Goal: Task Accomplishment & Management: Manage account settings

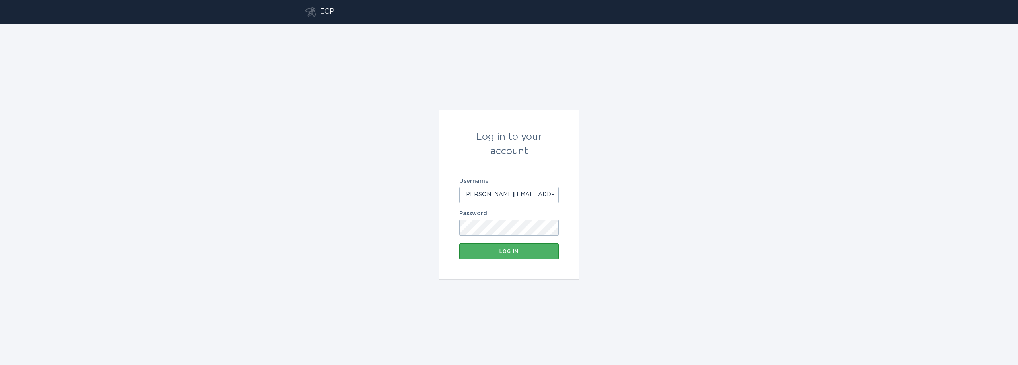
click at [507, 248] on button "Log in" at bounding box center [508, 252] width 99 height 16
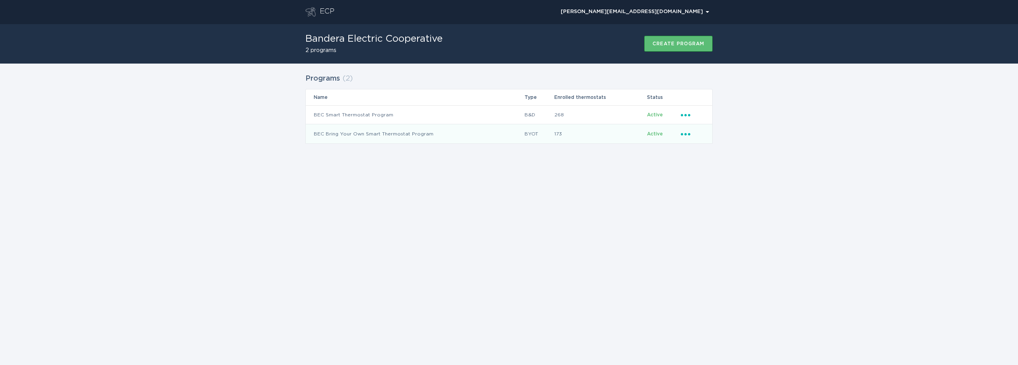
click at [685, 133] on icon "Ellipsis" at bounding box center [686, 133] width 11 height 7
click at [711, 142] on div "Download thermostats list" at bounding box center [722, 148] width 83 height 18
click at [684, 113] on icon "Ellipsis" at bounding box center [686, 114] width 11 height 7
click at [713, 145] on div "Remove thermostat" at bounding box center [722, 147] width 83 height 18
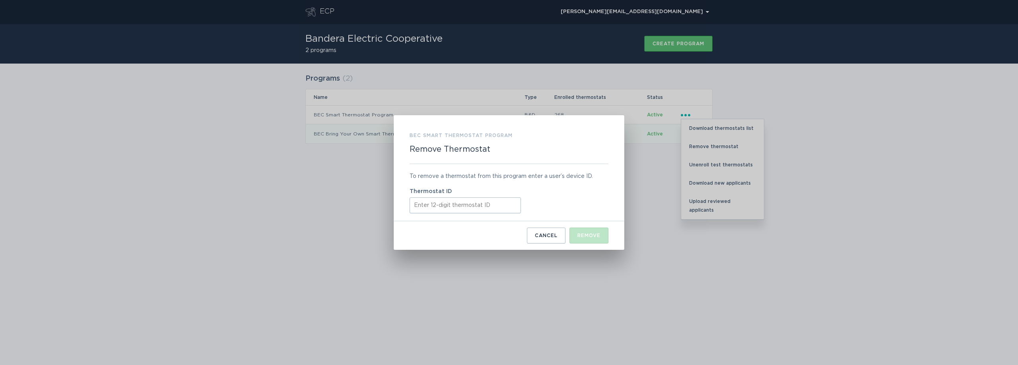
click at [433, 207] on input "Thermostat ID" at bounding box center [464, 206] width 111 height 16
type input "416486725166"
click at [582, 237] on div "Remove" at bounding box center [588, 235] width 23 height 5
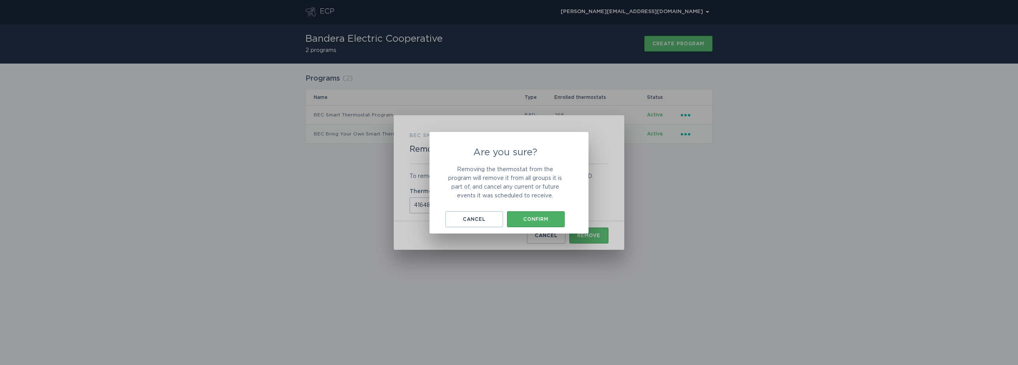
click at [529, 216] on button "Confirm" at bounding box center [536, 219] width 58 height 16
